Goal: Information Seeking & Learning: Check status

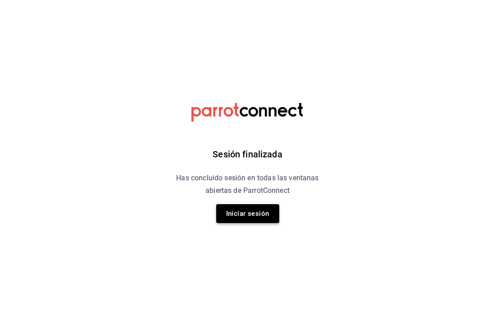
click at [256, 211] on button "Iniciar sesión" at bounding box center [247, 213] width 63 height 19
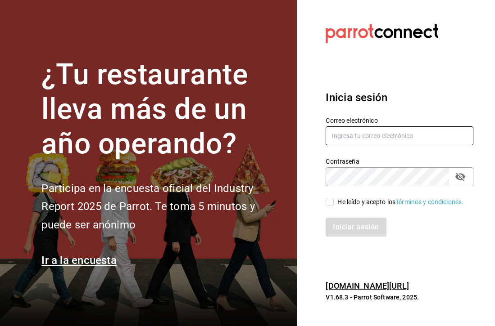
type input "[EMAIL_ADDRESS][DOMAIN_NAME]"
click at [329, 200] on input "He leído y acepto los Términos y condiciones." at bounding box center [329, 202] width 8 height 8
checkbox input "true"
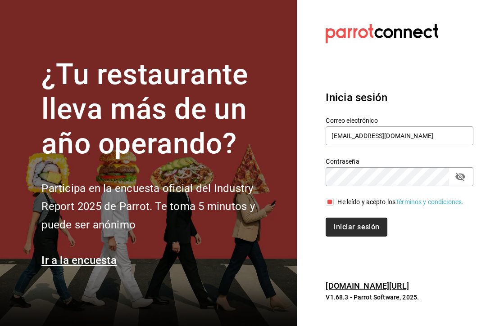
click at [345, 230] on button "Iniciar sesión" at bounding box center [355, 227] width 61 height 19
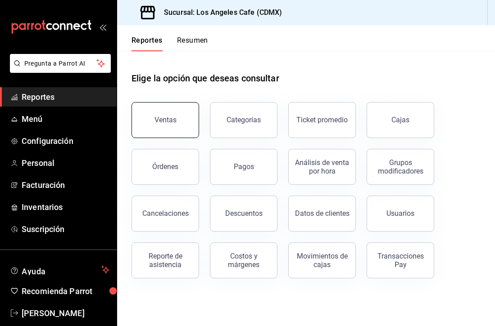
click at [177, 123] on button "Ventas" at bounding box center [164, 120] width 67 height 36
